Goal: Find specific page/section: Find specific page/section

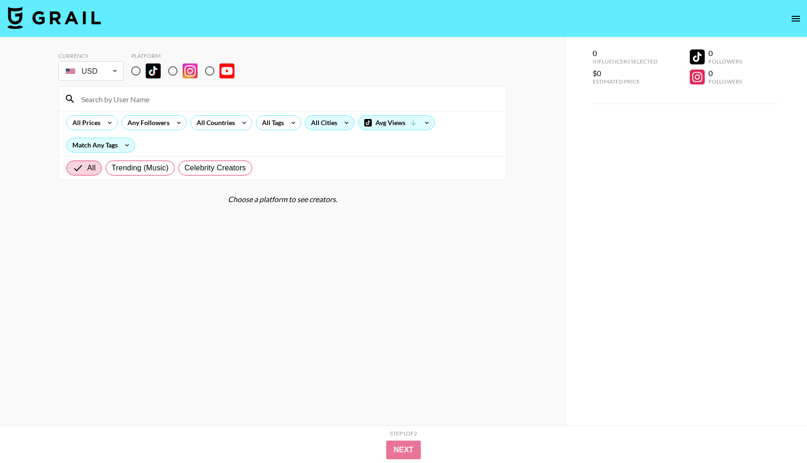
click at [334, 117] on div "All Cities" at bounding box center [322, 123] width 34 height 14
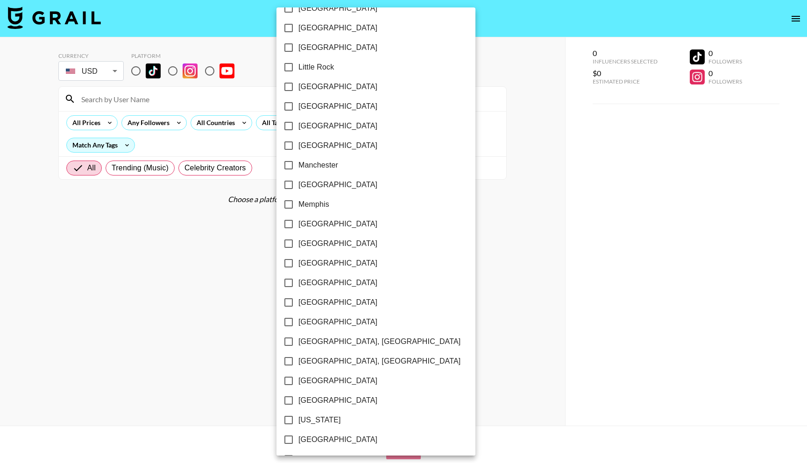
scroll to position [492, 0]
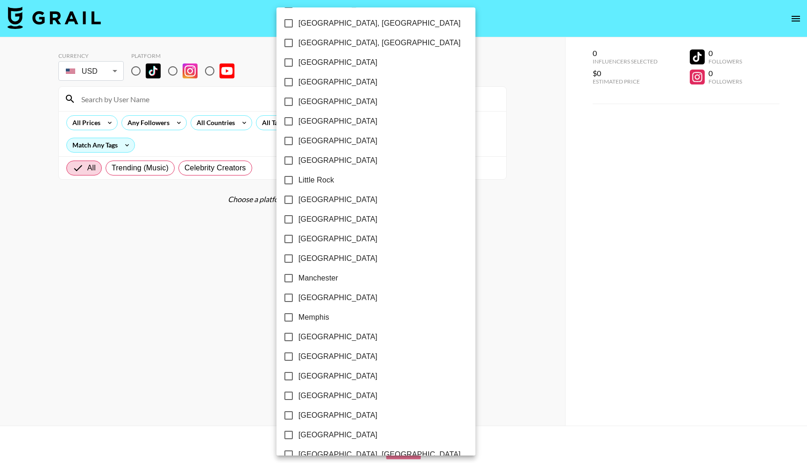
click at [525, 226] on div at bounding box center [403, 231] width 807 height 463
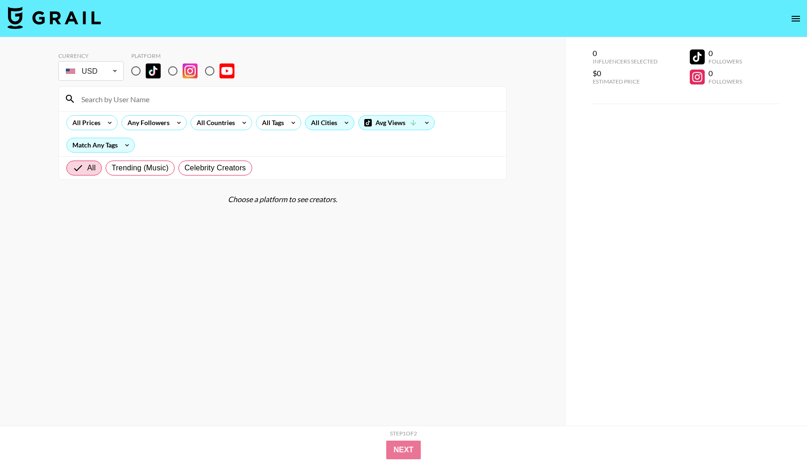
click at [324, 129] on div "All Cities" at bounding box center [322, 123] width 34 height 14
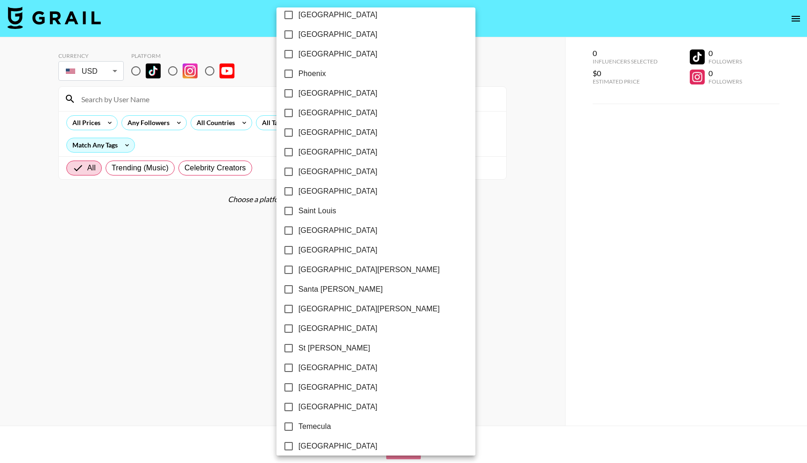
scroll to position [1130, 0]
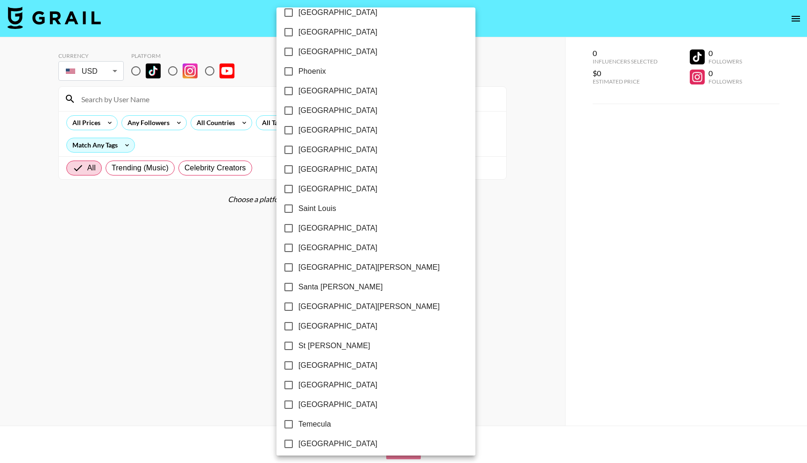
click at [290, 323] on input "[GEOGRAPHIC_DATA]" at bounding box center [289, 327] width 20 height 20
checkbox input "true"
click at [138, 70] on div at bounding box center [403, 231] width 807 height 463
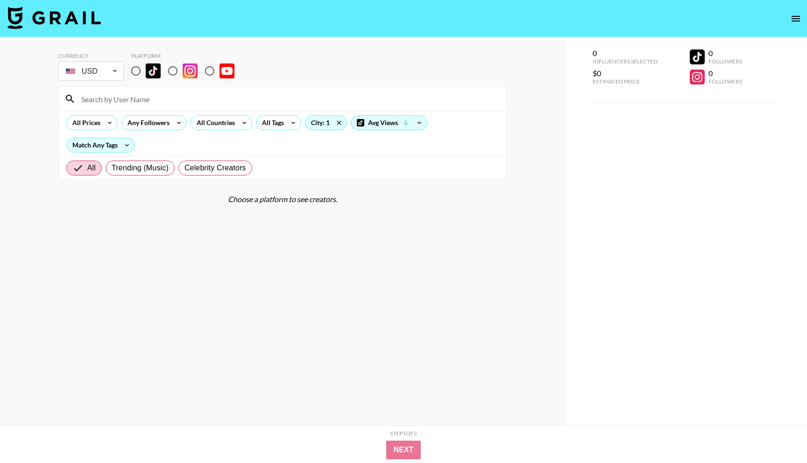
click at [136, 71] on input "radio" at bounding box center [136, 71] width 20 height 20
radio input "true"
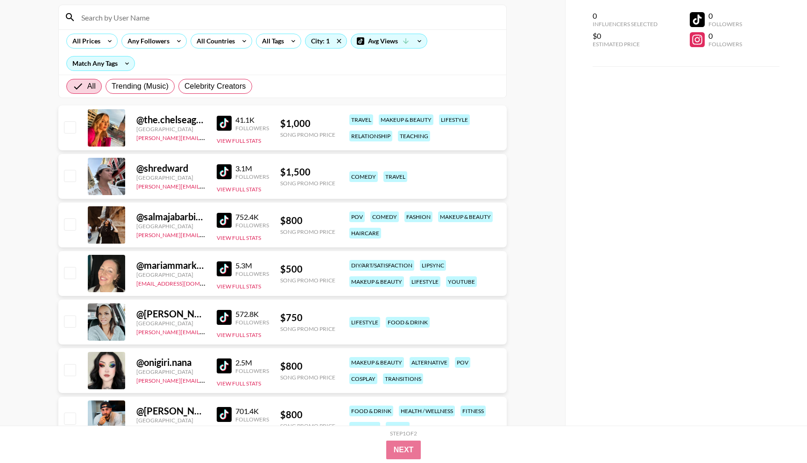
scroll to position [92, 0]
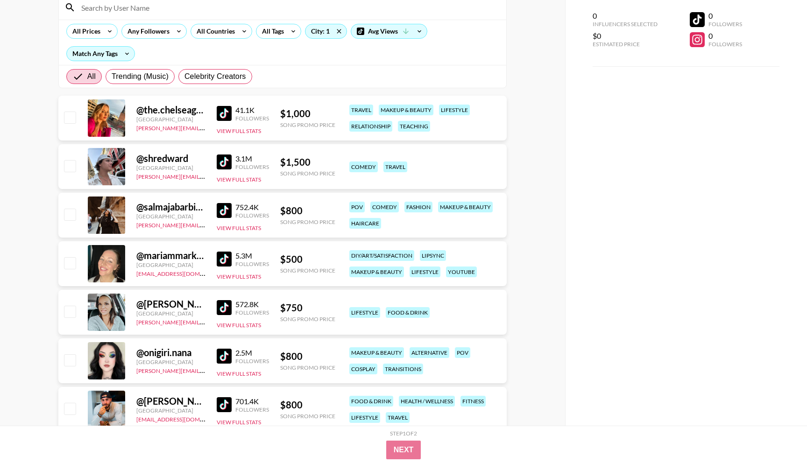
click at [227, 211] on img at bounding box center [224, 210] width 15 height 15
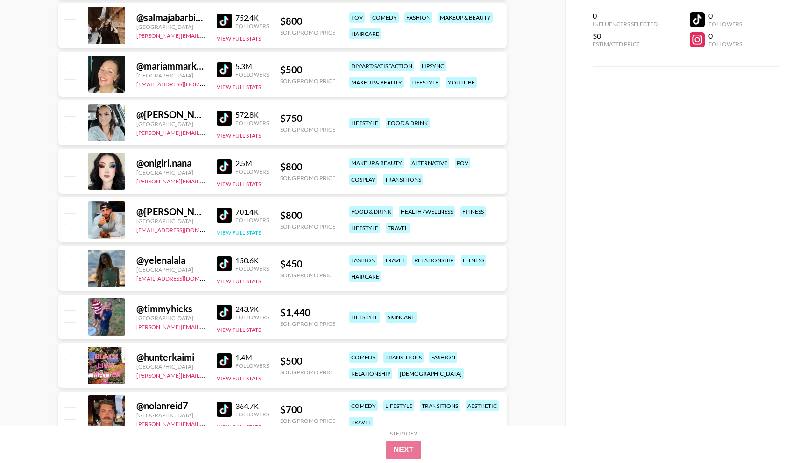
scroll to position [289, 0]
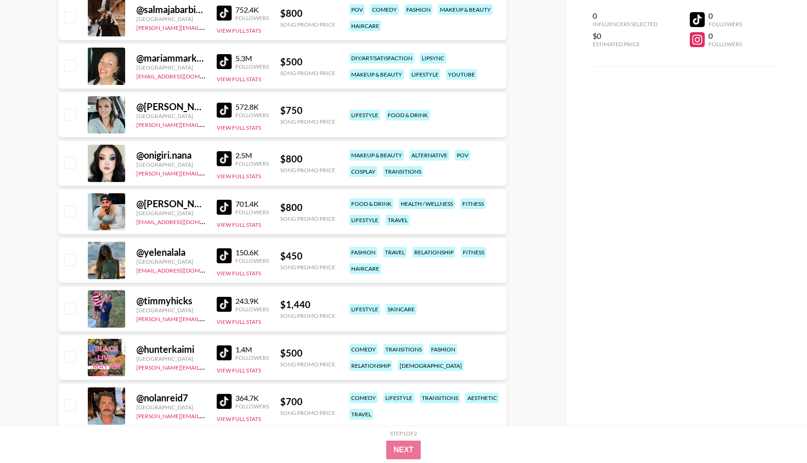
click at [225, 254] on img at bounding box center [224, 255] width 15 height 15
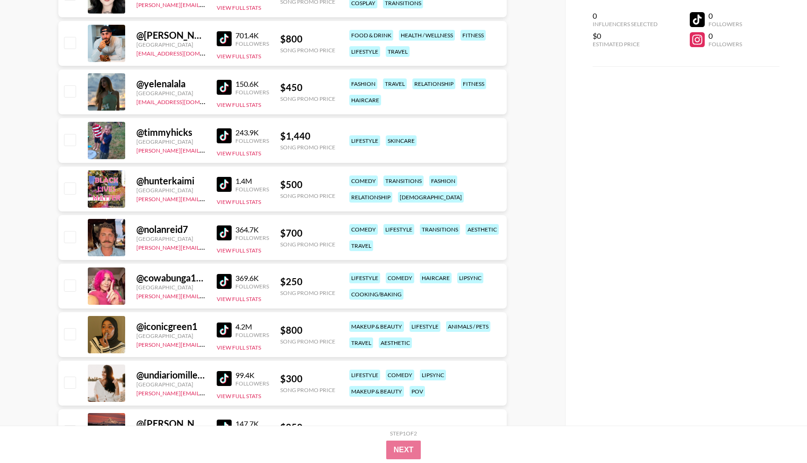
scroll to position [476, 0]
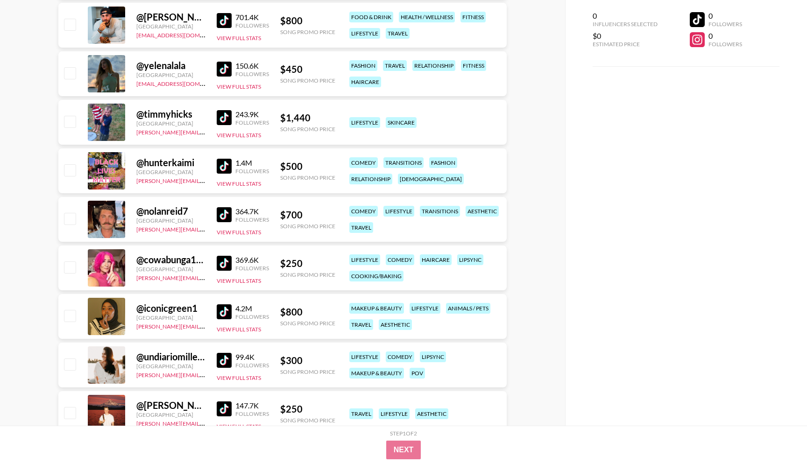
click at [223, 314] on img at bounding box center [224, 311] width 15 height 15
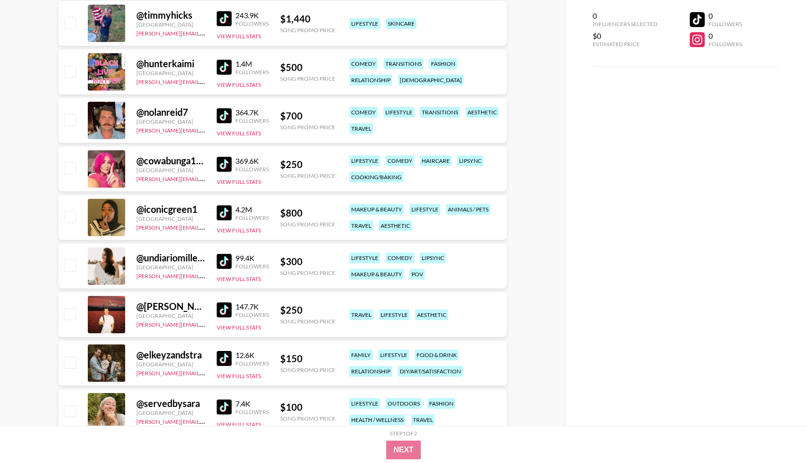
scroll to position [582, 0]
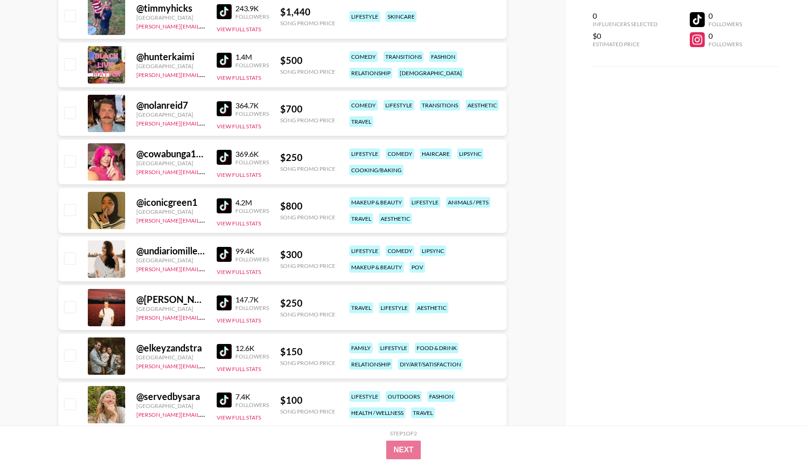
click at [223, 304] on img at bounding box center [224, 303] width 15 height 15
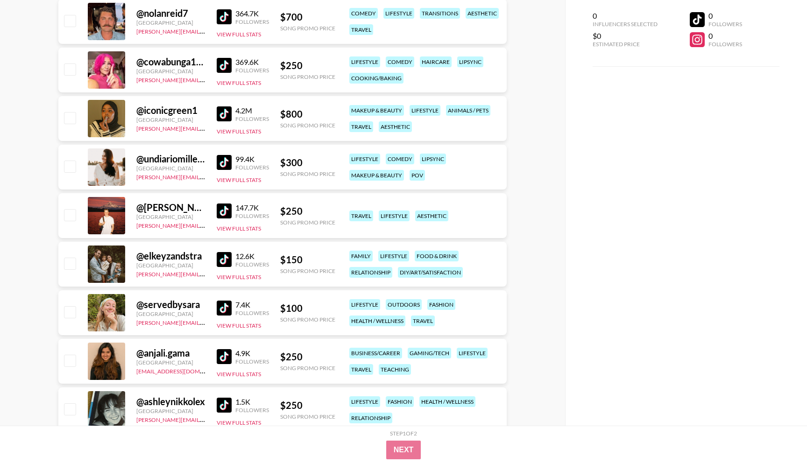
scroll to position [681, 0]
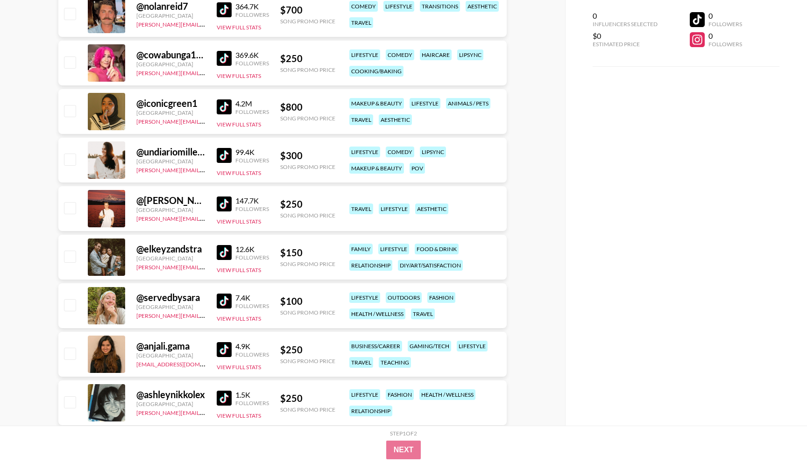
click at [228, 346] on img at bounding box center [224, 349] width 15 height 15
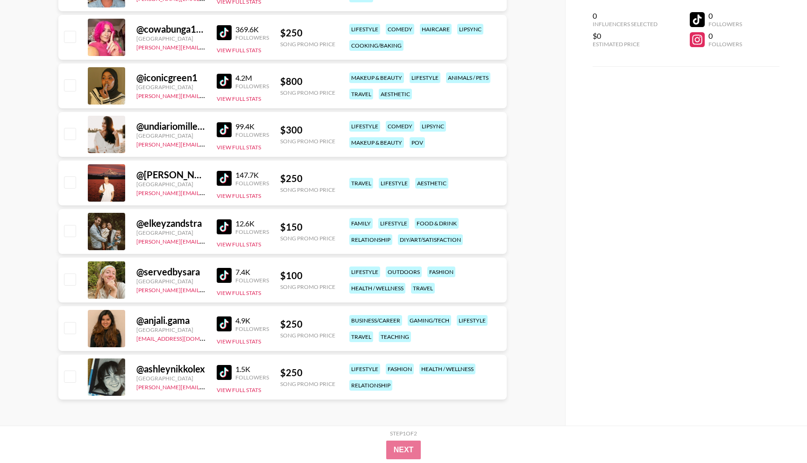
click at [227, 369] on img at bounding box center [224, 372] width 15 height 15
click at [219, 273] on img at bounding box center [224, 275] width 15 height 15
